Goal: Check status: Check status

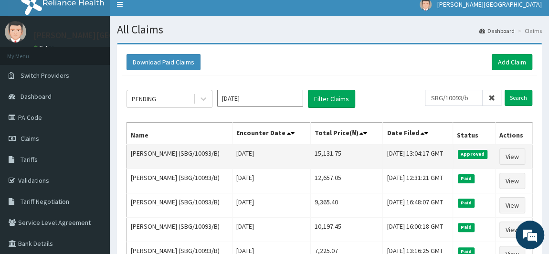
scroll to position [5, 0]
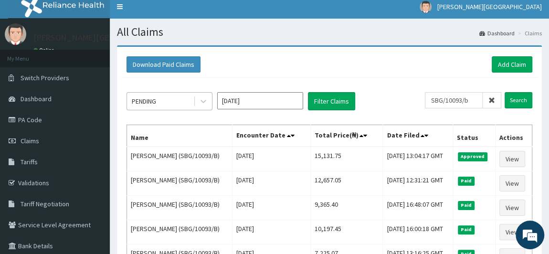
click at [175, 102] on div "PENDING" at bounding box center [160, 101] width 66 height 15
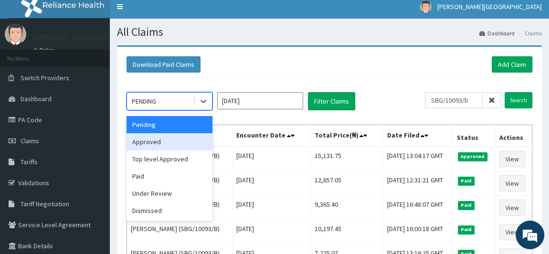
click at [167, 138] on div "Approved" at bounding box center [169, 141] width 86 height 17
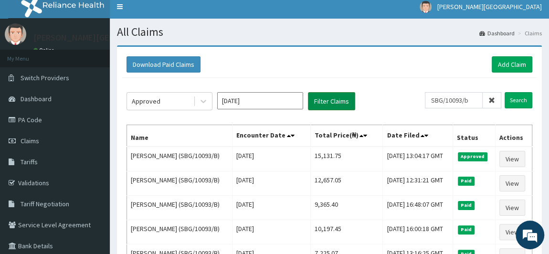
click at [323, 97] on button "Filter Claims" at bounding box center [331, 101] width 47 height 18
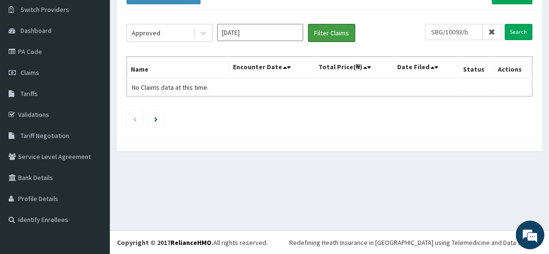
scroll to position [30, 0]
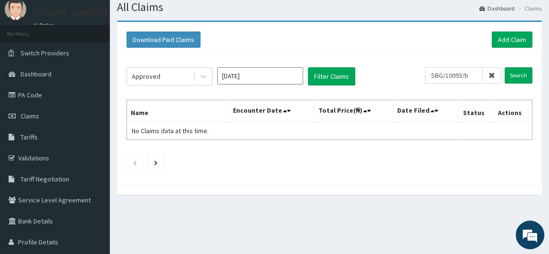
click at [492, 73] on icon at bounding box center [491, 75] width 7 height 7
click at [336, 74] on button "Filter Claims" at bounding box center [331, 76] width 47 height 18
click at [359, 73] on div "Approved [DATE] Filter Claims" at bounding box center [280, 76] width 309 height 18
click at [345, 77] on button "Filter Claims" at bounding box center [331, 76] width 47 height 18
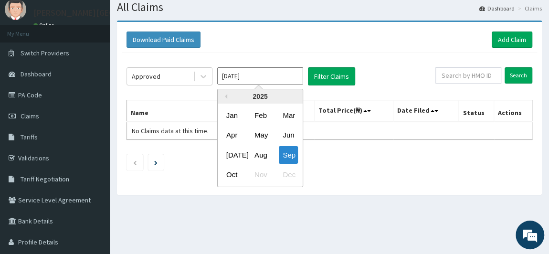
click at [255, 74] on input "[DATE]" at bounding box center [260, 75] width 86 height 17
click at [263, 157] on div "Aug" at bounding box center [260, 155] width 19 height 18
type input "[DATE]"
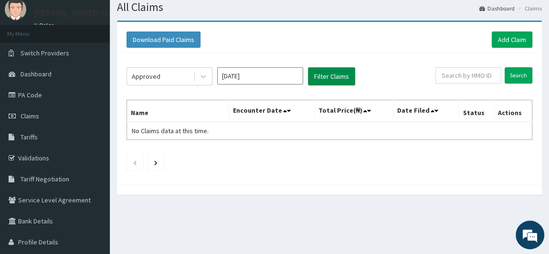
click at [337, 72] on button "Filter Claims" at bounding box center [331, 76] width 47 height 18
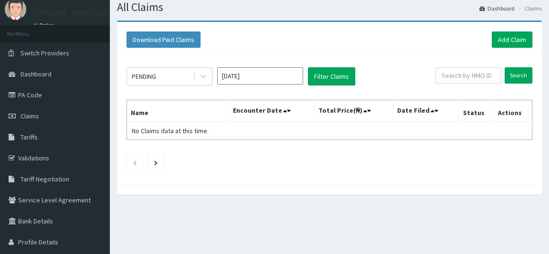
click at [264, 71] on input "Oct 2025" at bounding box center [260, 75] width 86 height 17
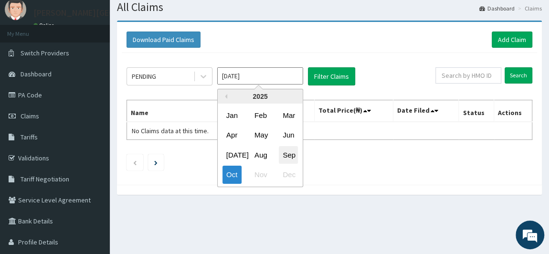
click at [295, 158] on div "Sep" at bounding box center [288, 155] width 19 height 18
type input "[DATE]"
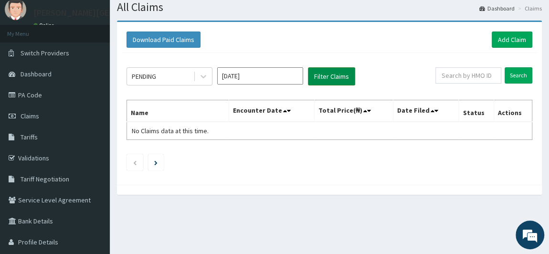
click at [336, 70] on button "Filter Claims" at bounding box center [331, 76] width 47 height 18
